Goal: Check status: Check status

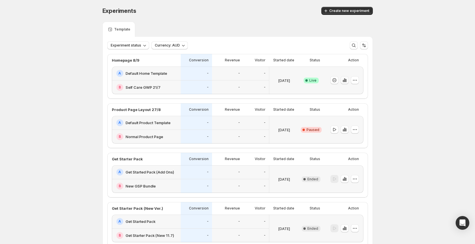
click at [344, 82] on icon "button" at bounding box center [345, 80] width 6 height 6
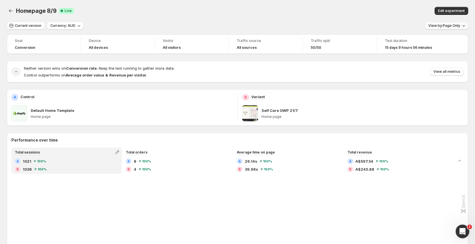
click at [450, 26] on span "View by: Page Only" at bounding box center [445, 25] width 32 height 5
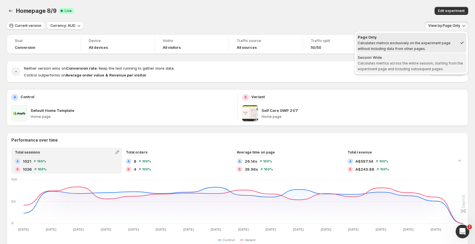
click at [395, 64] on span "Calculates metrics across the entire session, starting from the experiment page…" at bounding box center [410, 66] width 105 height 10
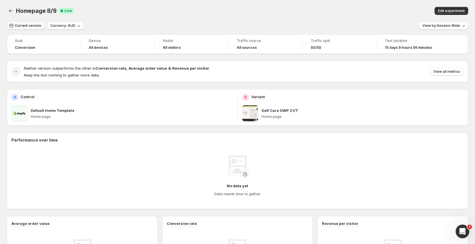
click at [35, 29] on button "Current version" at bounding box center [26, 26] width 38 height 8
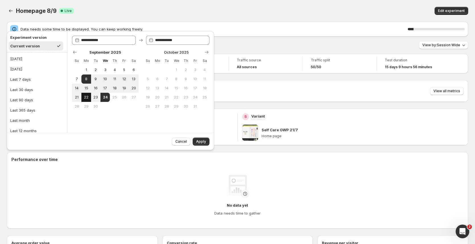
click at [88, 98] on span "22" at bounding box center [86, 97] width 5 height 5
type input "**********"
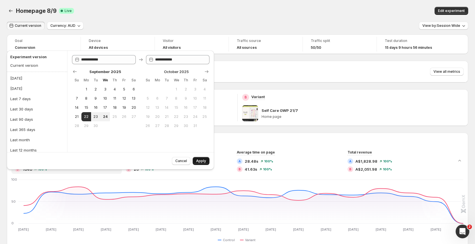
click at [205, 159] on span "Apply" at bounding box center [201, 160] width 10 height 5
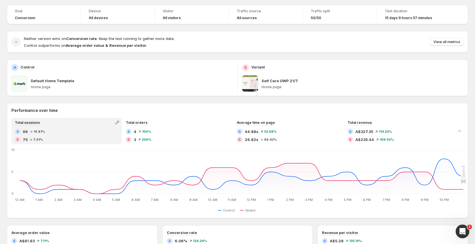
scroll to position [16, 0]
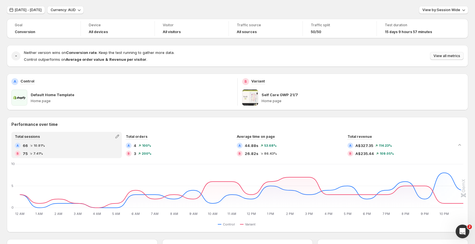
click at [452, 56] on span "View all metrics" at bounding box center [447, 56] width 27 height 5
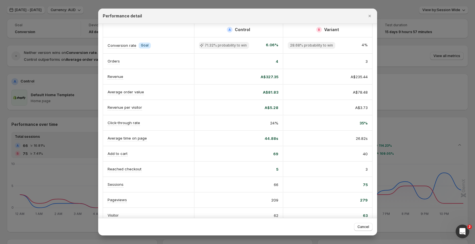
scroll to position [5, 0]
click at [49, 41] on div at bounding box center [237, 122] width 475 height 244
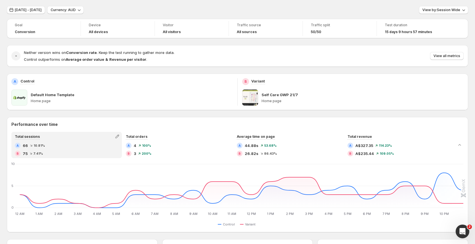
click at [45, 6] on button "[DATE] - [DATE]" at bounding box center [26, 10] width 38 height 8
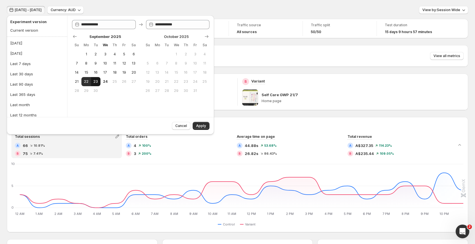
click at [97, 77] on button "23" at bounding box center [95, 81] width 9 height 9
type input "**********"
click at [97, 77] on button "23" at bounding box center [95, 81] width 9 height 9
type input "**********"
click at [203, 127] on span "Apply" at bounding box center [201, 125] width 10 height 5
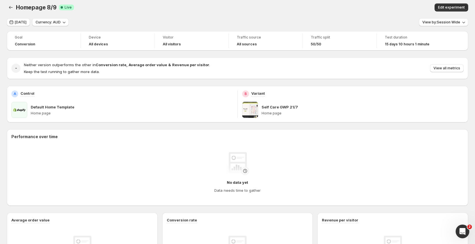
scroll to position [0, 0]
